Goal: Task Accomplishment & Management: Manage account settings

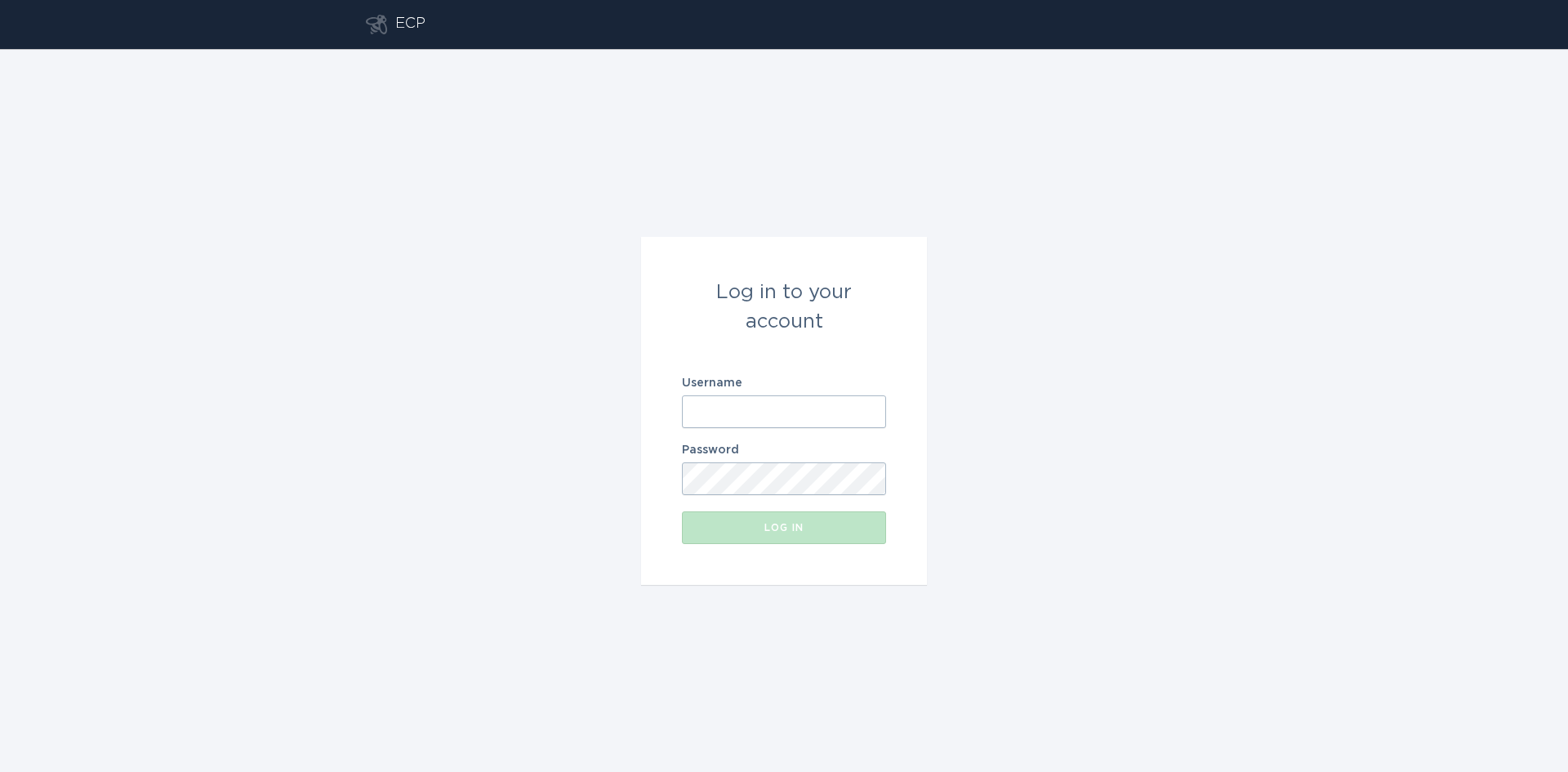
click at [747, 404] on input "Username" at bounding box center [784, 411] width 204 height 32
type input "[EMAIL_ADDRESS][DOMAIN_NAME]"
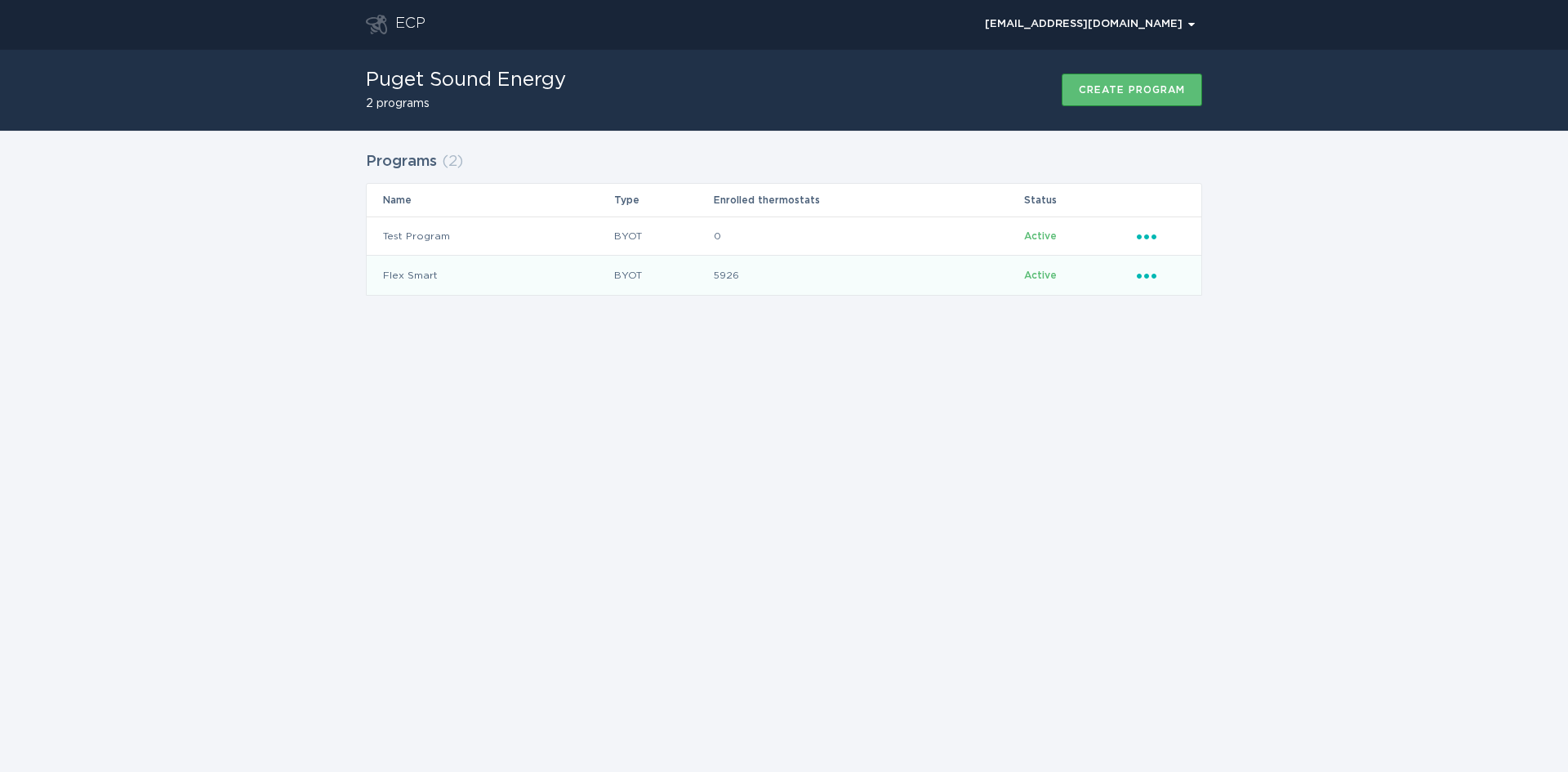
click at [1154, 273] on icon "Popover menu" at bounding box center [1146, 275] width 19 height 5
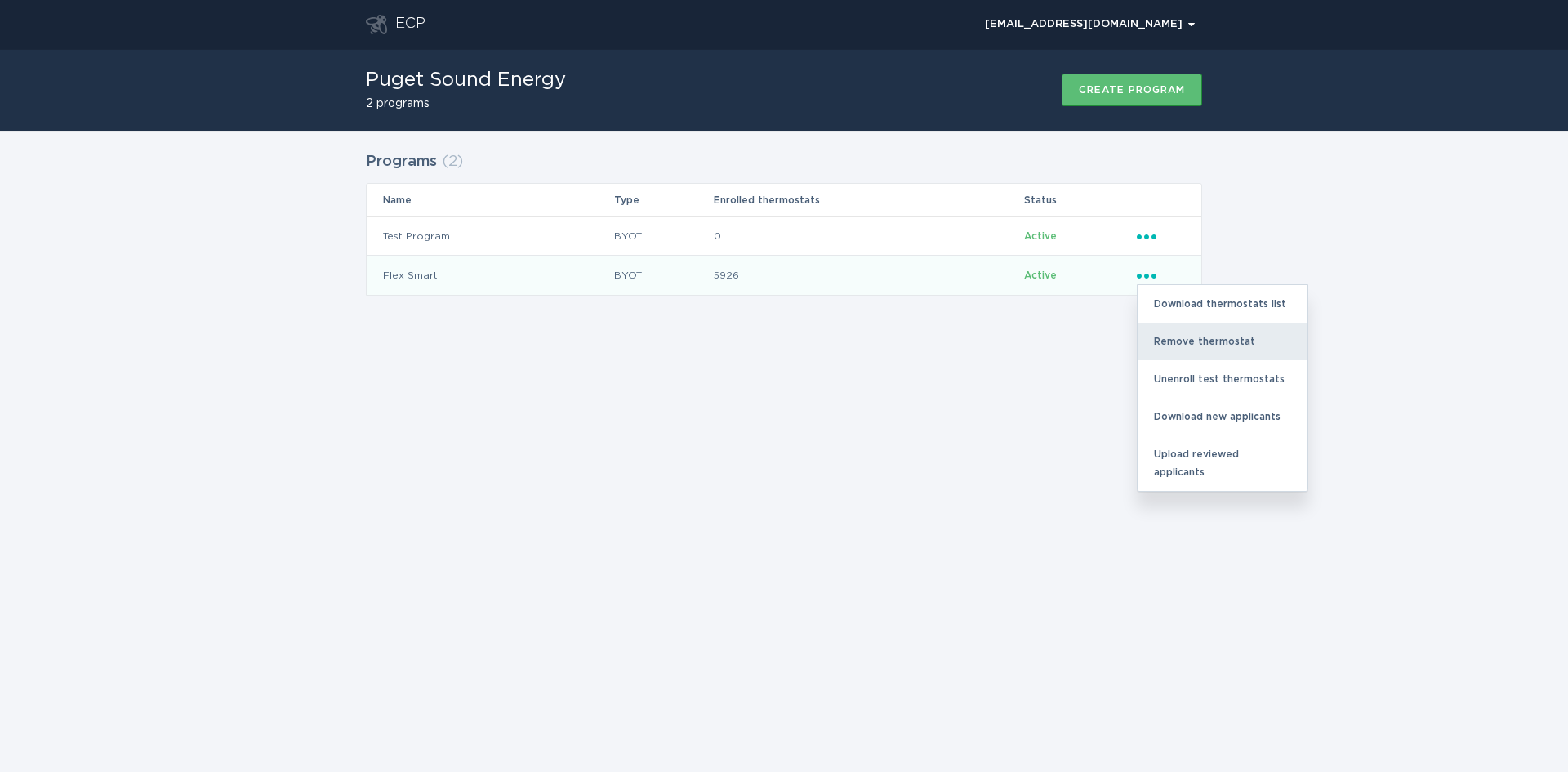
click at [1181, 336] on div "Remove thermostat" at bounding box center [1222, 341] width 170 height 38
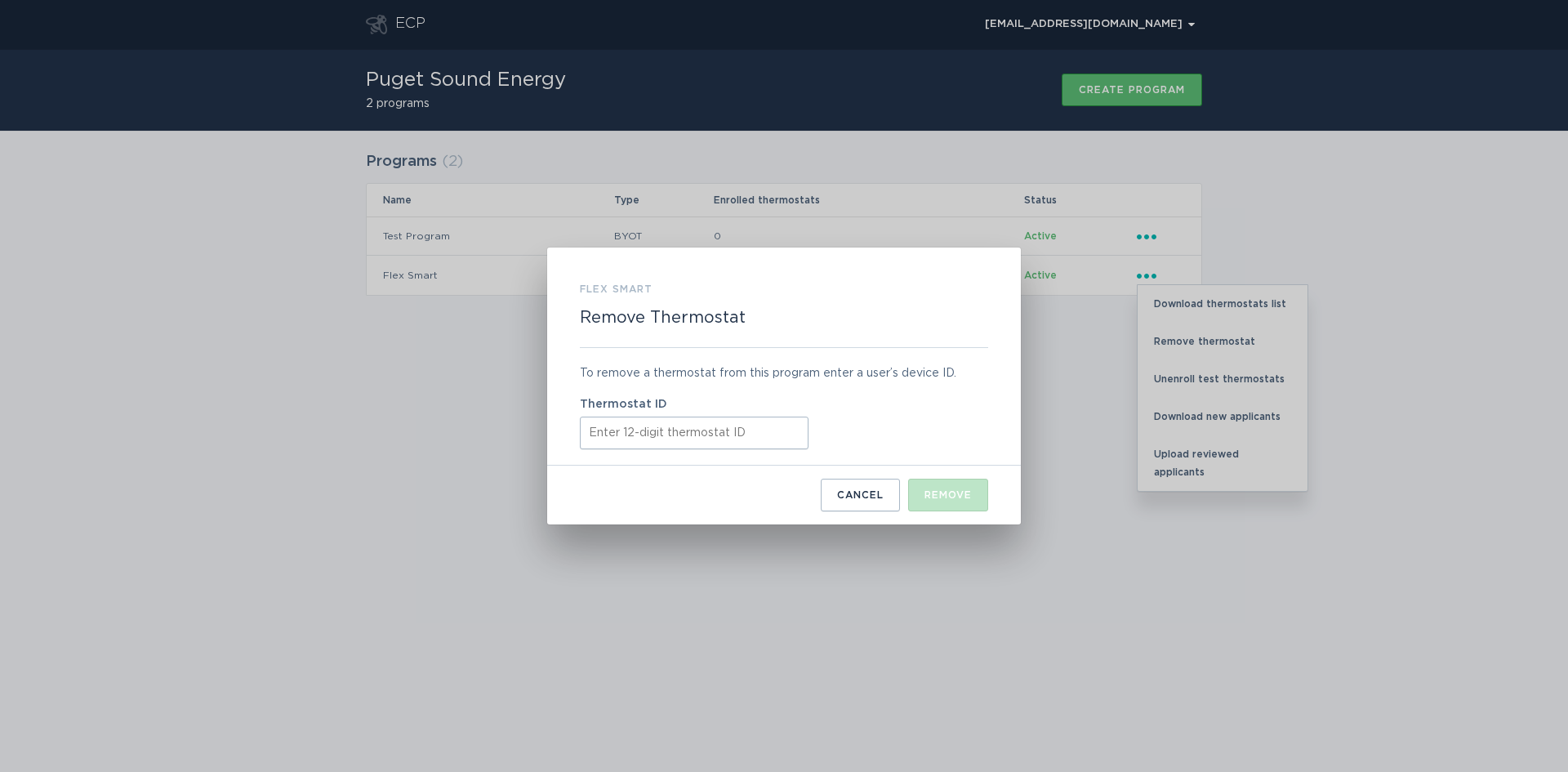
click at [636, 430] on input "Thermostat ID" at bounding box center [694, 432] width 229 height 32
paste input "521705260765"
type input "521705260765"
click at [953, 498] on div "Remove" at bounding box center [948, 495] width 47 height 10
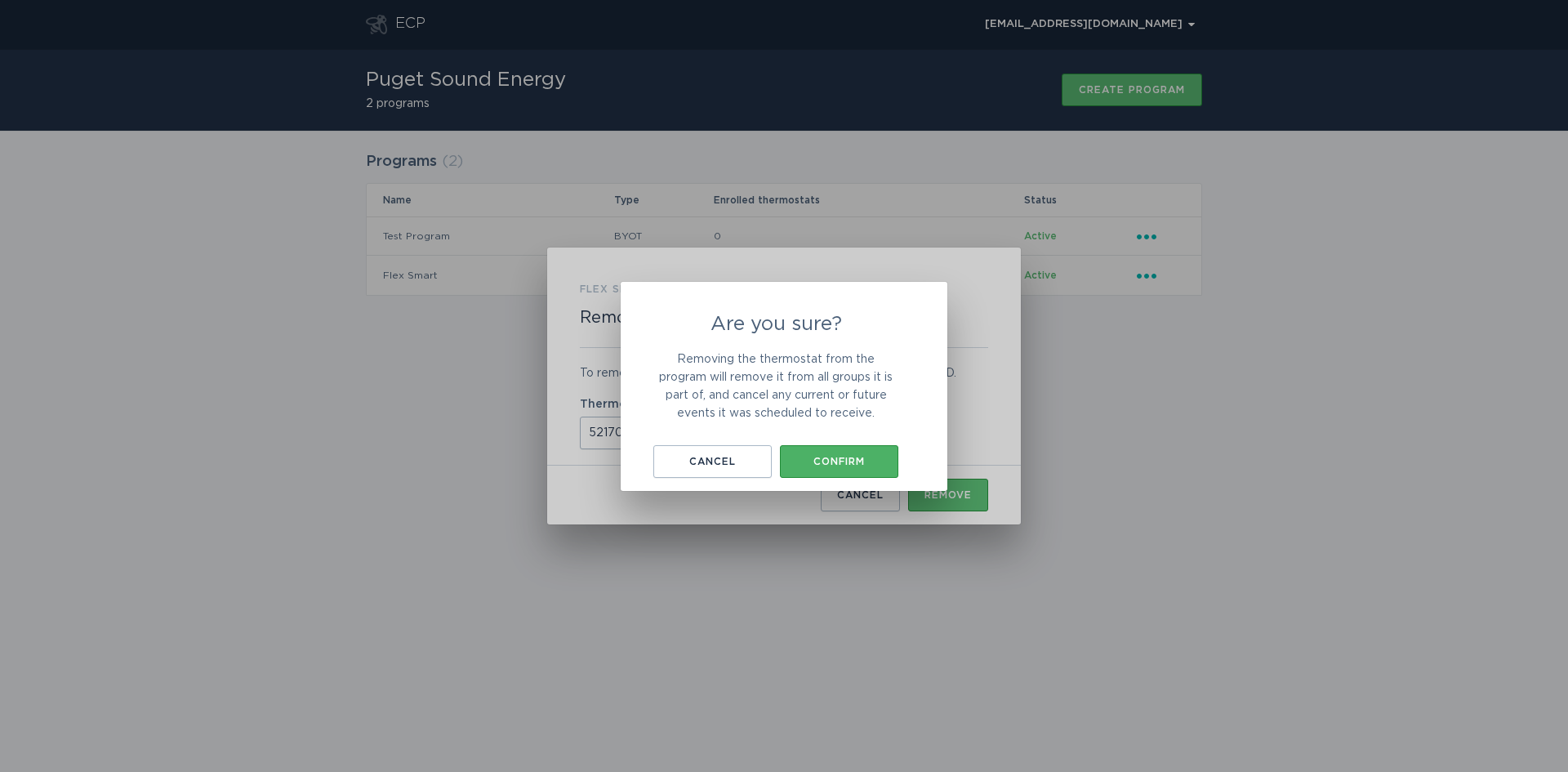
click at [838, 453] on button "Confirm" at bounding box center [839, 461] width 118 height 32
